Goal: Information Seeking & Learning: Learn about a topic

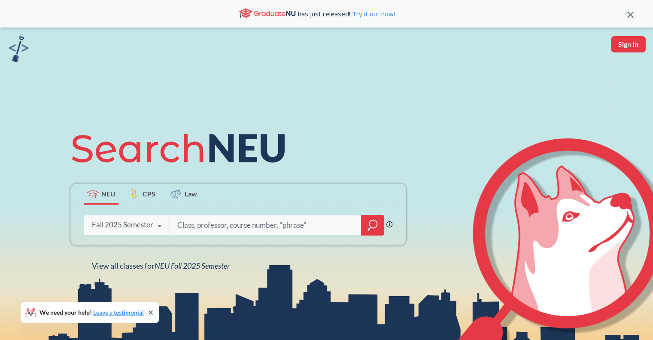
click at [241, 225] on input "search" at bounding box center [265, 225] width 179 height 18
type input ""gd&t""
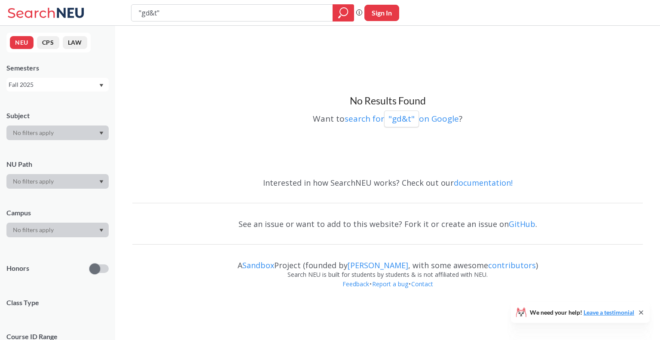
drag, startPoint x: 168, startPoint y: 12, endPoint x: 141, endPoint y: 16, distance: 27.4
click at [141, 16] on input ""gd&t"" at bounding box center [232, 13] width 188 height 15
type input ""tolerance""
click at [170, 15] on input ""tolerance"" at bounding box center [232, 13] width 188 height 15
type input ""tolerancing""
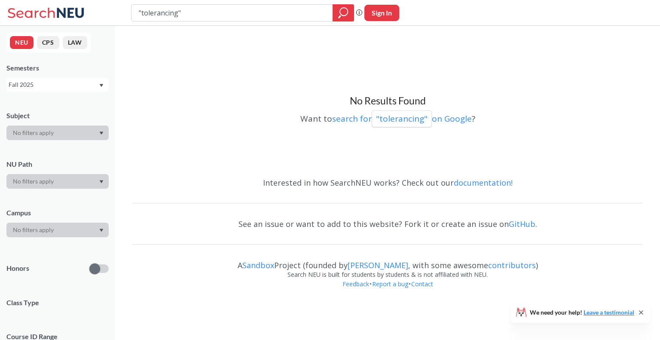
drag, startPoint x: 168, startPoint y: 16, endPoint x: 131, endPoint y: 14, distance: 37.0
click at [131, 14] on div ""tolerancing"" at bounding box center [242, 12] width 223 height 17
type input ""CAD""
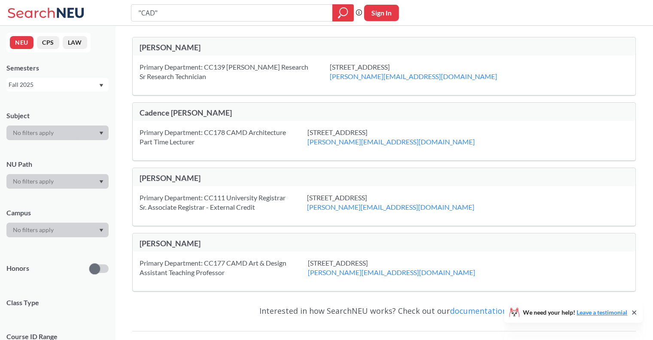
drag, startPoint x: 167, startPoint y: 12, endPoint x: 130, endPoint y: 18, distance: 38.0
click at [130, 18] on div ""CAD" Phrase search guarantees the exact search appears in the results. Ex. If …" at bounding box center [326, 13] width 653 height 26
type input "CAD"
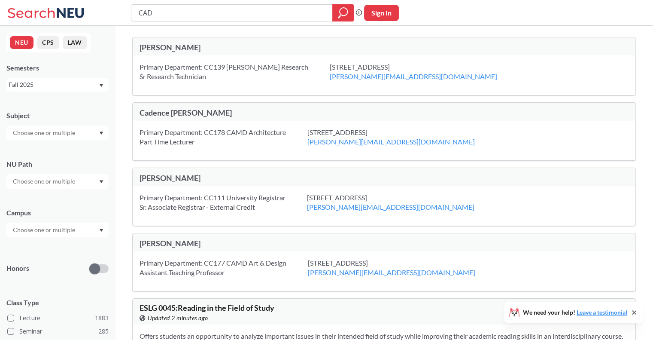
drag, startPoint x: 167, startPoint y: 18, endPoint x: 134, endPoint y: 18, distance: 33.9
click at [134, 18] on div "CAD" at bounding box center [242, 12] width 223 height 17
type input "tolerancing"
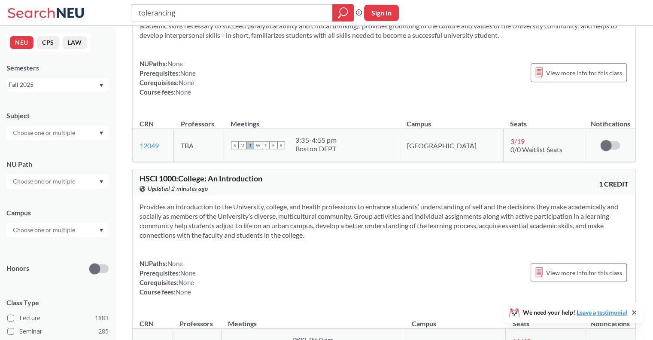
scroll to position [3779, 0]
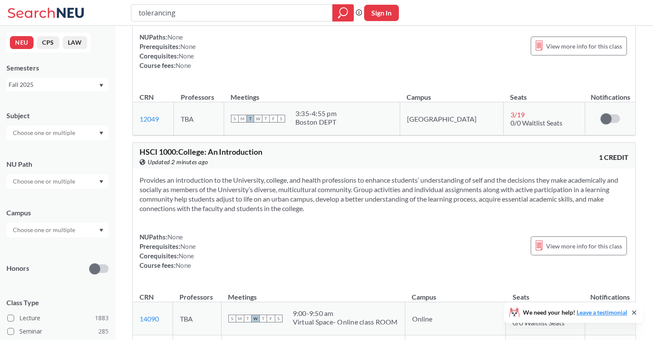
drag, startPoint x: 165, startPoint y: 20, endPoint x: 116, endPoint y: 22, distance: 49.4
click at [116, 22] on div "tolerancing Phrase search guarantees the exact search appears in the results. E…" at bounding box center [326, 13] width 653 height 26
click at [95, 130] on div at bounding box center [57, 132] width 102 height 15
click at [52, 169] on p "Mechanical Engineering" at bounding box center [59, 171] width 97 height 9
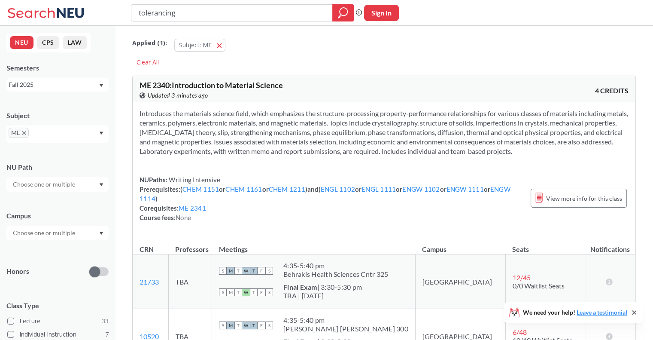
drag, startPoint x: 189, startPoint y: 14, endPoint x: 109, endPoint y: 24, distance: 81.0
click at [109, 24] on div "tolerancing Phrase search guarantees the exact search appears in the results. E…" at bounding box center [326, 13] width 653 height 26
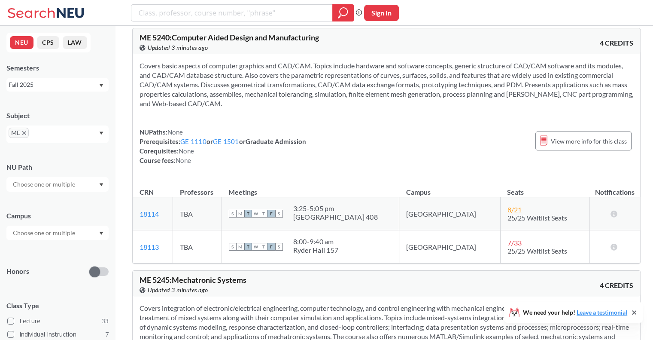
scroll to position [5668, 0]
